Goal: Navigation & Orientation: Find specific page/section

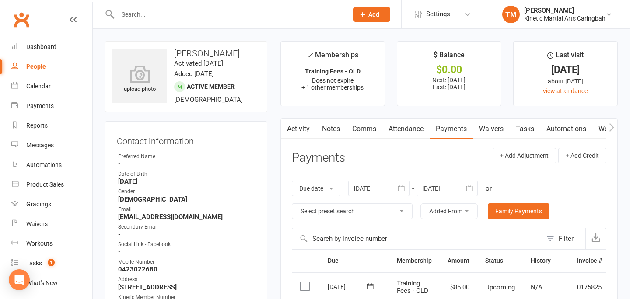
click at [180, 20] on input "text" at bounding box center [228, 14] width 227 height 12
click at [52, 185] on div "Product Sales" at bounding box center [45, 184] width 38 height 7
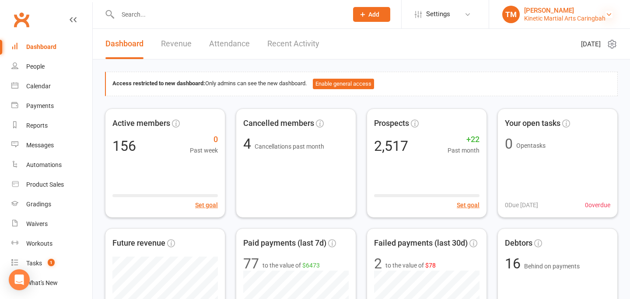
click at [612, 14] on icon at bounding box center [608, 14] width 7 height 7
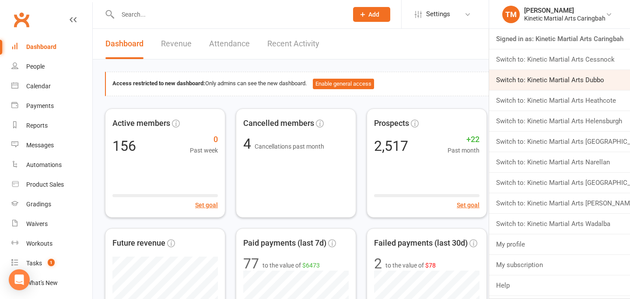
click at [575, 81] on link "Switch to: Kinetic Martial Arts Dubbo" at bounding box center [559, 80] width 141 height 20
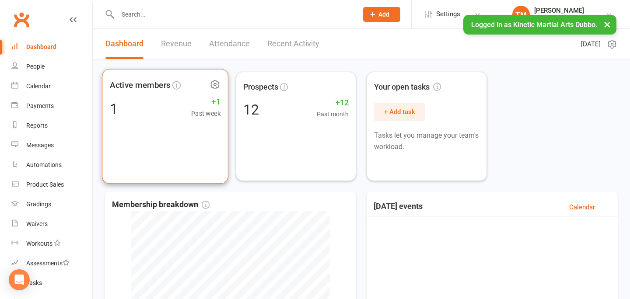
click at [112, 115] on div "1" at bounding box center [114, 108] width 8 height 15
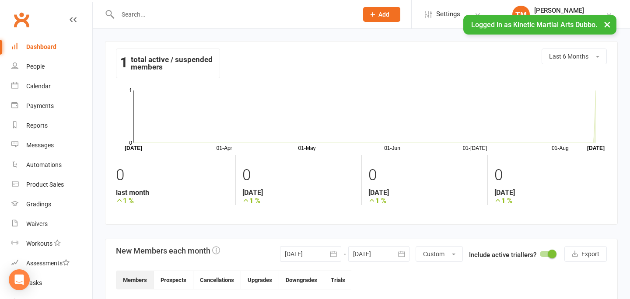
click at [609, 23] on button "×" at bounding box center [607, 24] width 16 height 19
